Goal: Information Seeking & Learning: Understand process/instructions

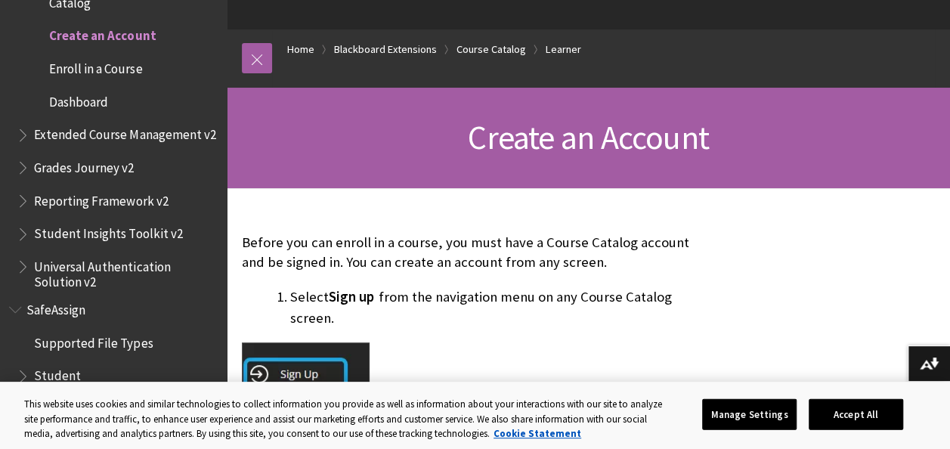
scroll to position [128, 0]
click at [856, 408] on button "Accept All" at bounding box center [855, 414] width 94 height 32
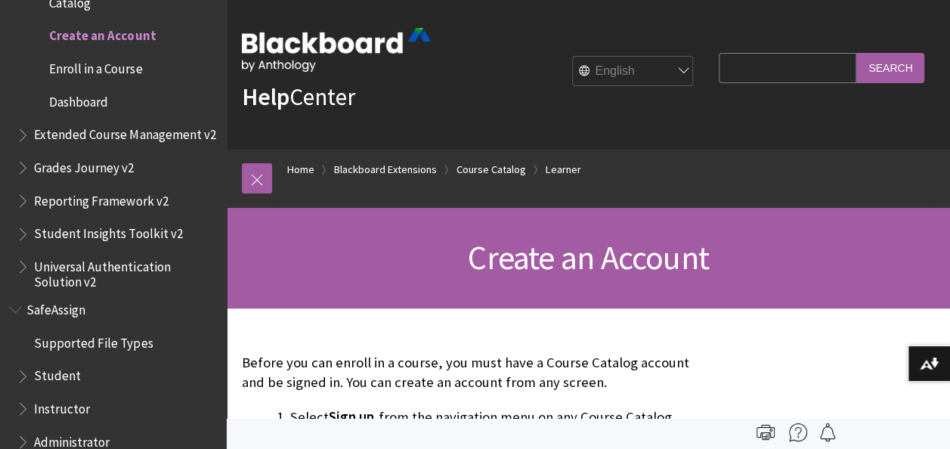
scroll to position [0, 0]
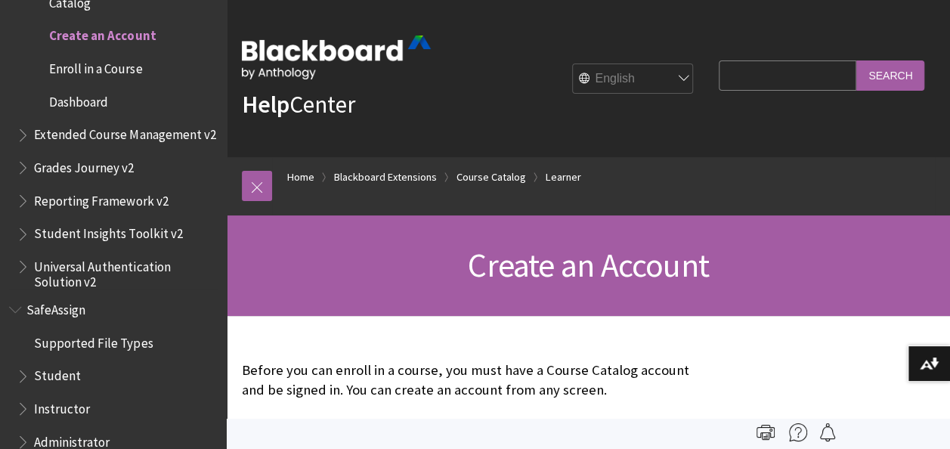
click at [130, 36] on span "Create an Account" at bounding box center [102, 33] width 107 height 20
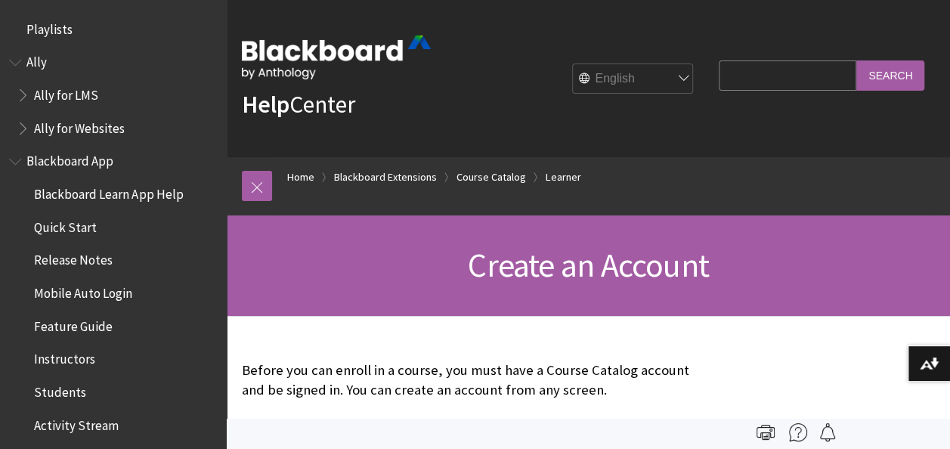
click at [82, 227] on span "Quick Start" at bounding box center [65, 225] width 63 height 20
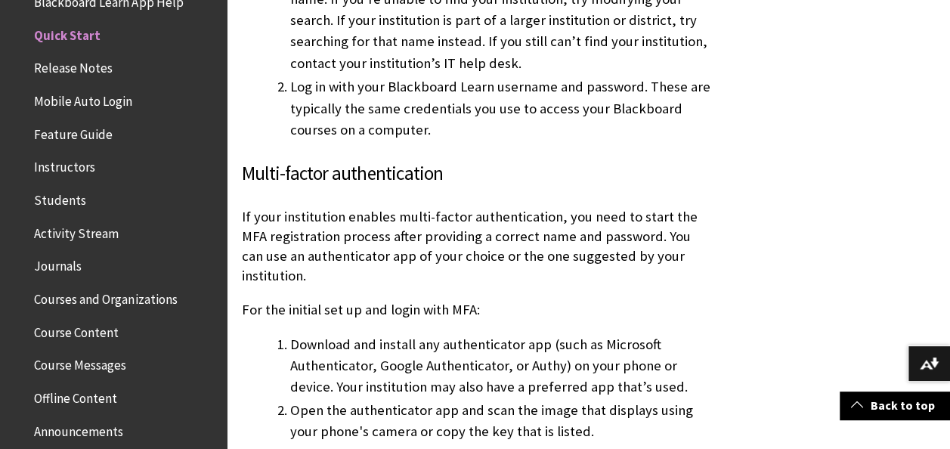
scroll to position [1383, 0]
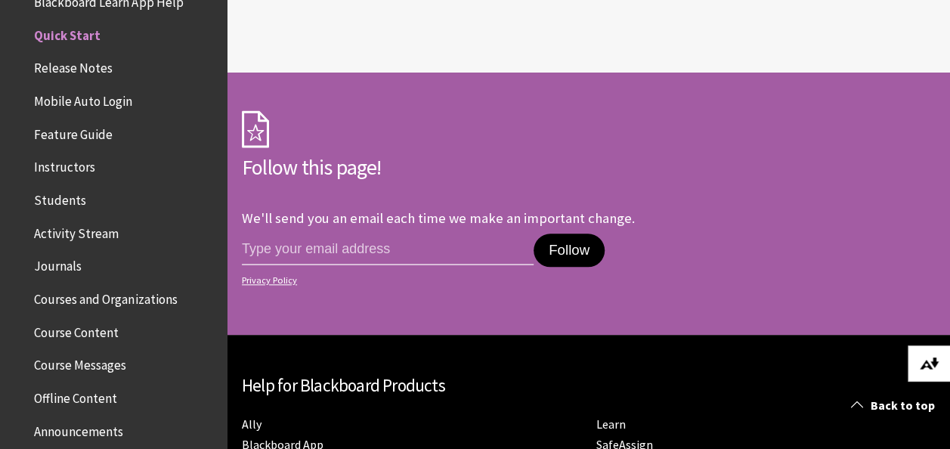
click at [925, 354] on button "Download alternative formats ..." at bounding box center [928, 363] width 42 height 36
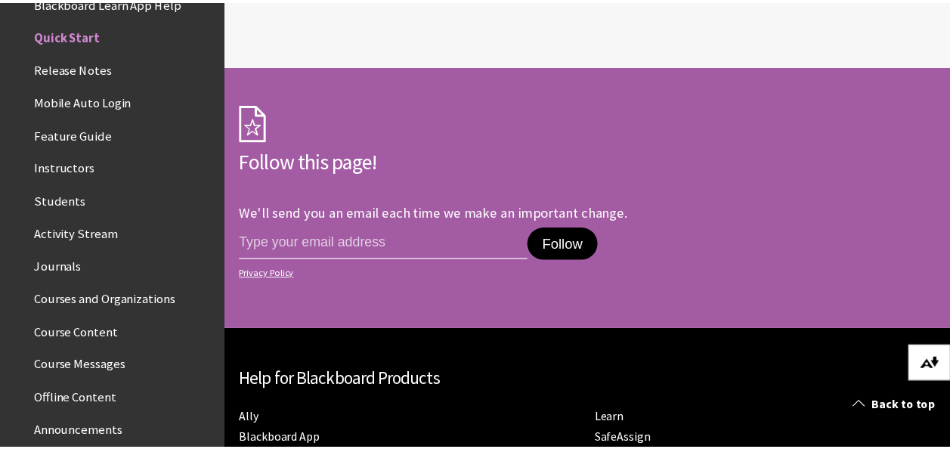
scroll to position [3523, 0]
